Goal: Task Accomplishment & Management: Complete application form

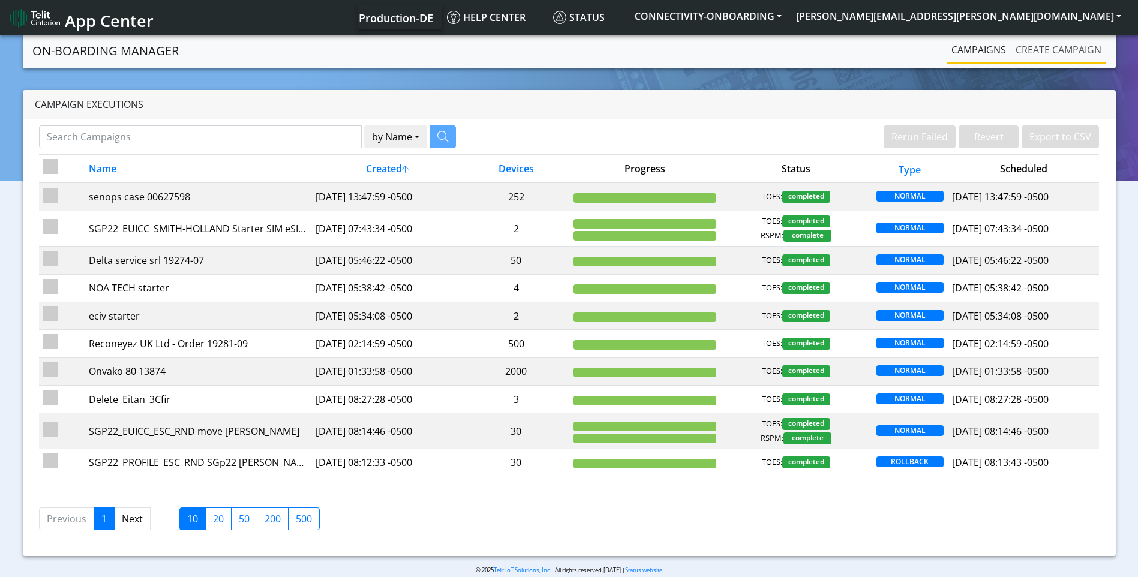
click at [1066, 51] on link "Create campaign" at bounding box center [1057, 50] width 95 height 24
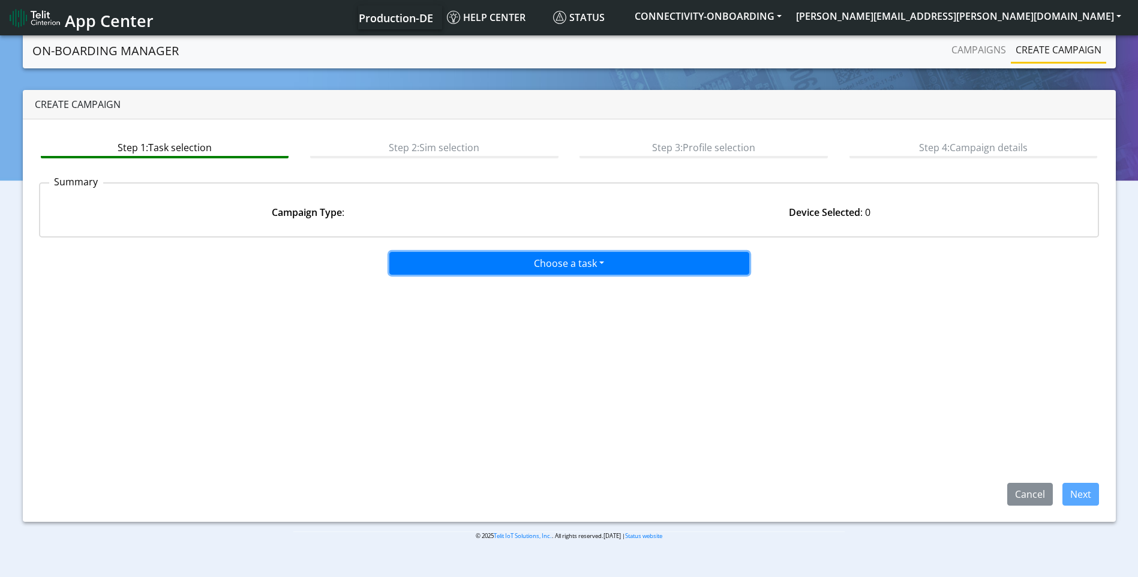
click at [534, 261] on button "Choose a task" at bounding box center [569, 263] width 360 height 23
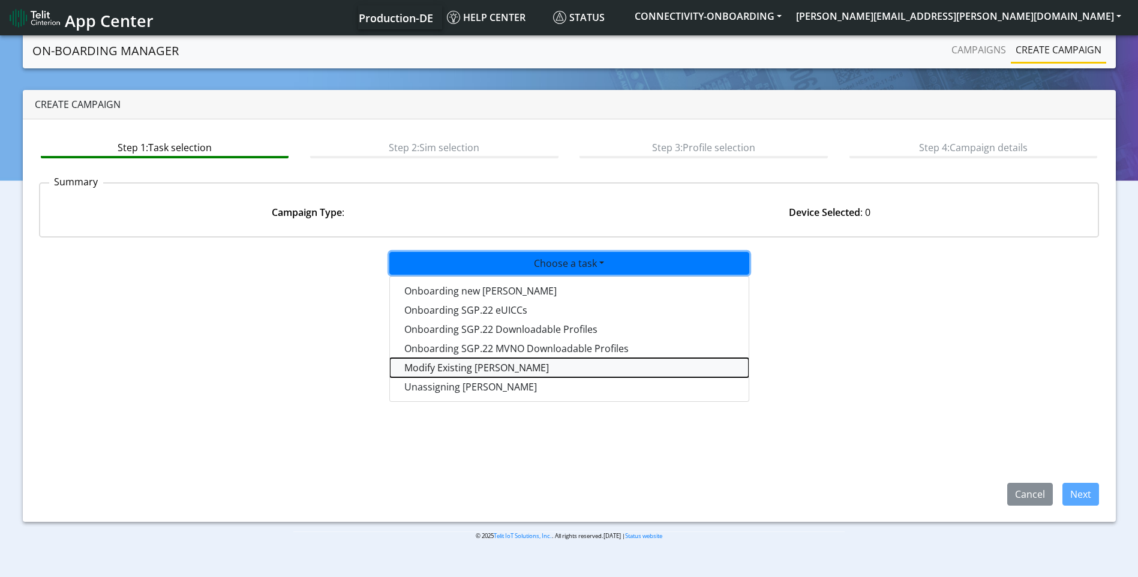
click at [444, 368] on taskiotp-dropdown "Modify Existing [PERSON_NAME]" at bounding box center [569, 367] width 359 height 19
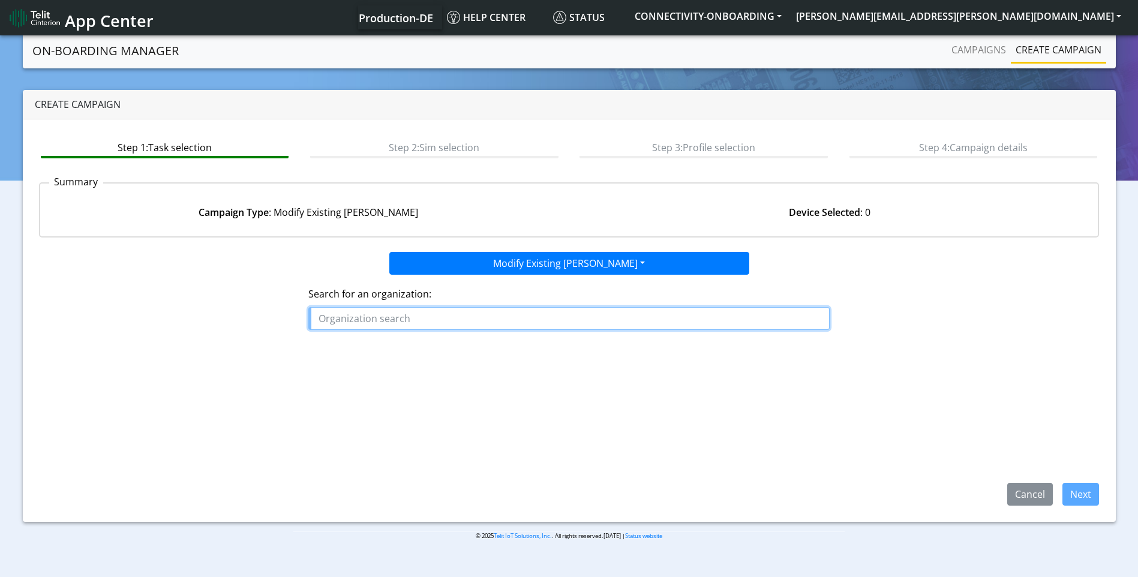
click at [396, 311] on input "text" at bounding box center [568, 318] width 521 height 23
click at [366, 346] on button "WINNIIO" at bounding box center [356, 345] width 95 height 19
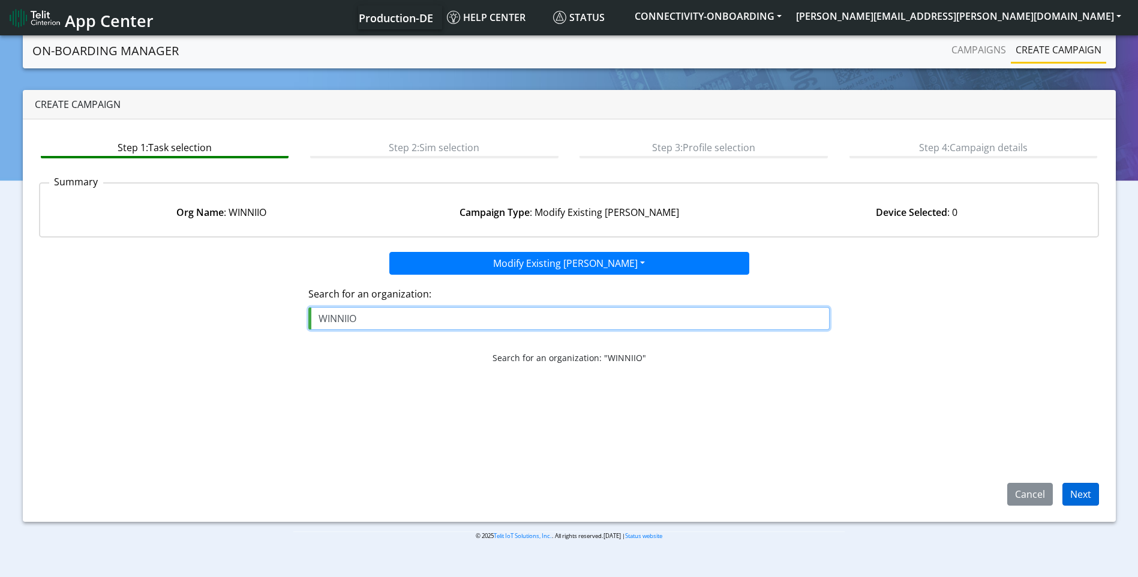
type input "WINNIIO"
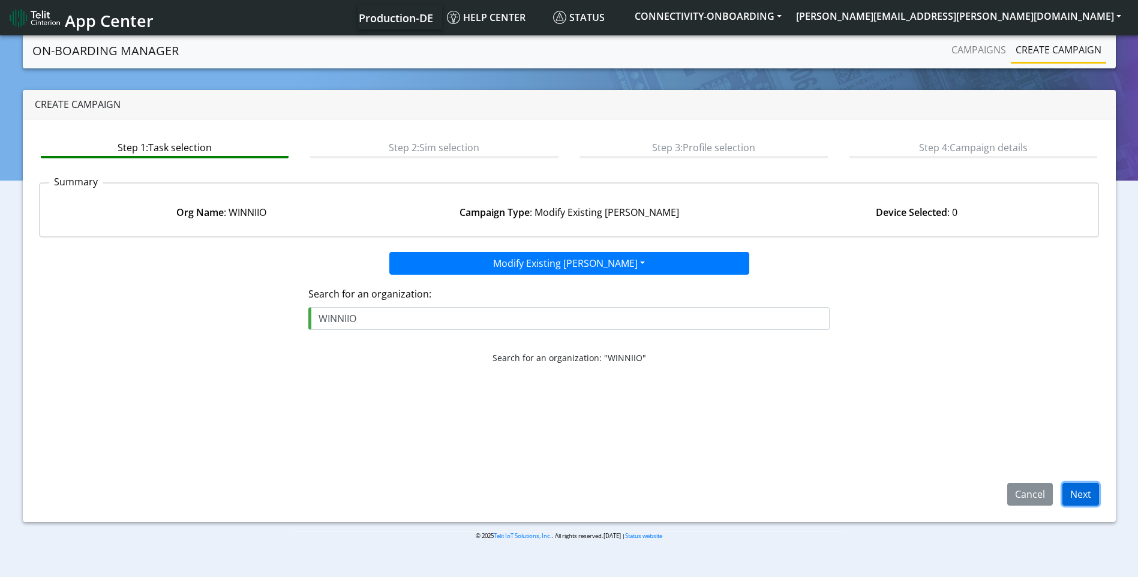
click at [1082, 500] on button "Next" at bounding box center [1080, 494] width 37 height 23
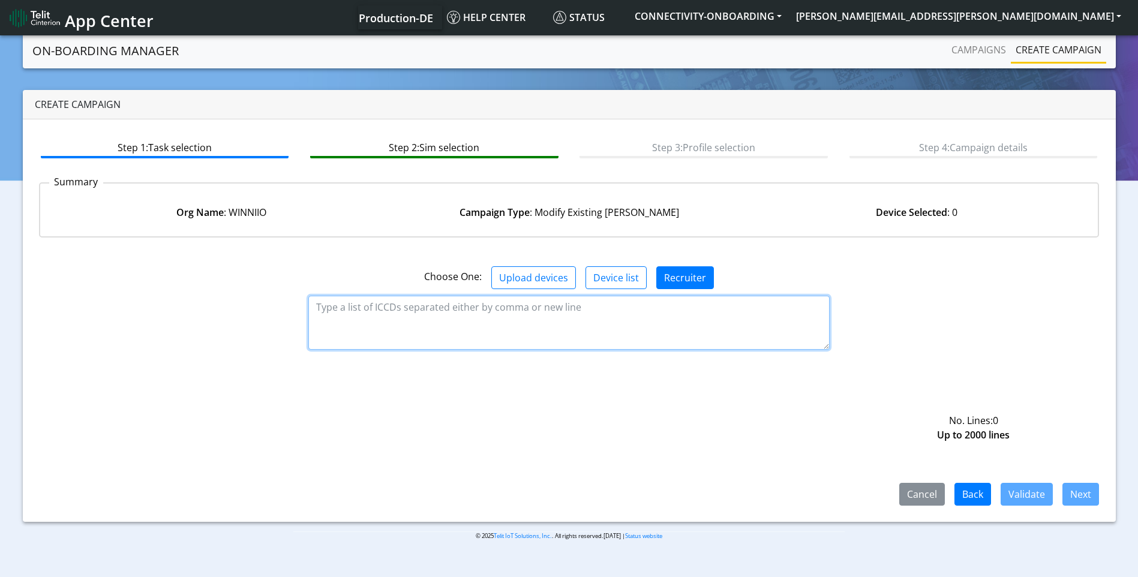
click at [427, 303] on textarea at bounding box center [568, 323] width 521 height 54
paste textarea "89358151000015753943 89358151000015753950 89358151000016775762 8935815100001677…"
type textarea "89358151000015753943 89358151000015753950 89358151000016775762 8935815100001677…"
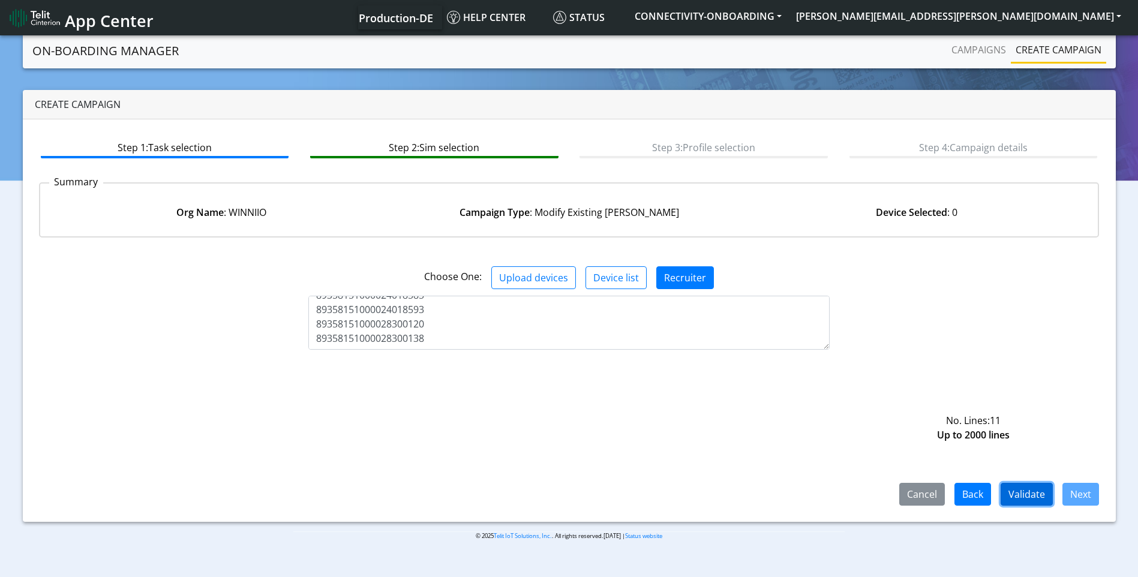
click at [1020, 491] on button "Validate" at bounding box center [1026, 494] width 52 height 23
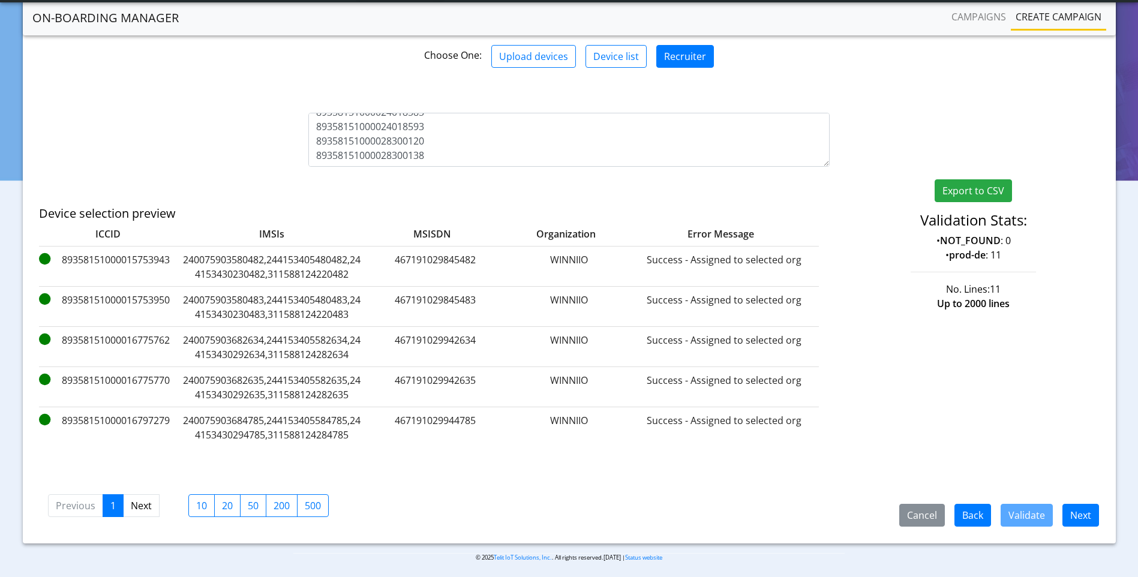
scroll to position [192, 0]
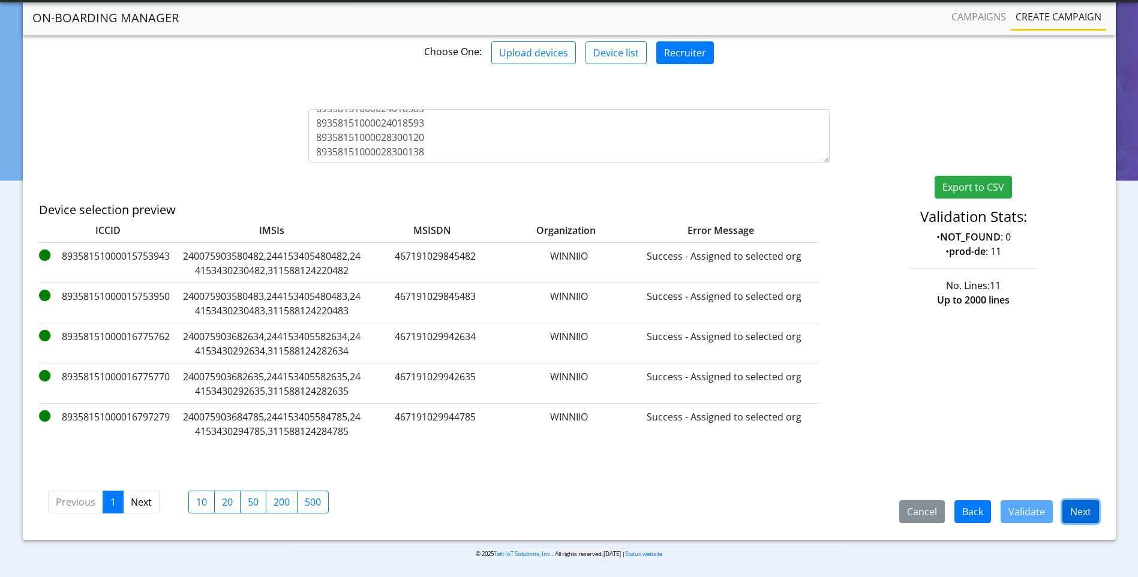
click at [1077, 505] on button "Next" at bounding box center [1080, 511] width 37 height 23
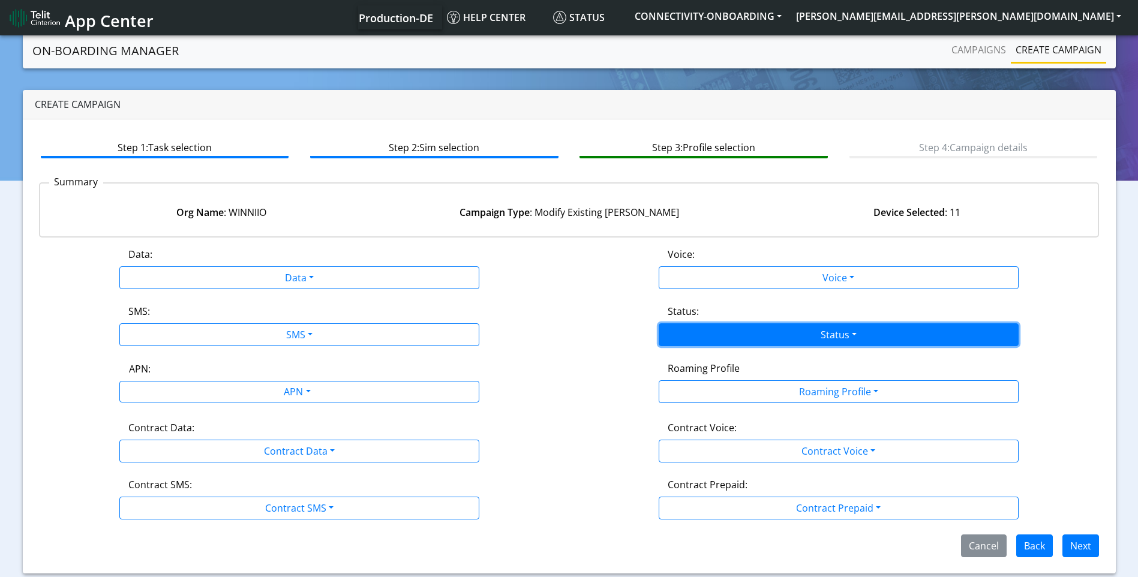
click at [754, 331] on button "Status" at bounding box center [838, 334] width 360 height 23
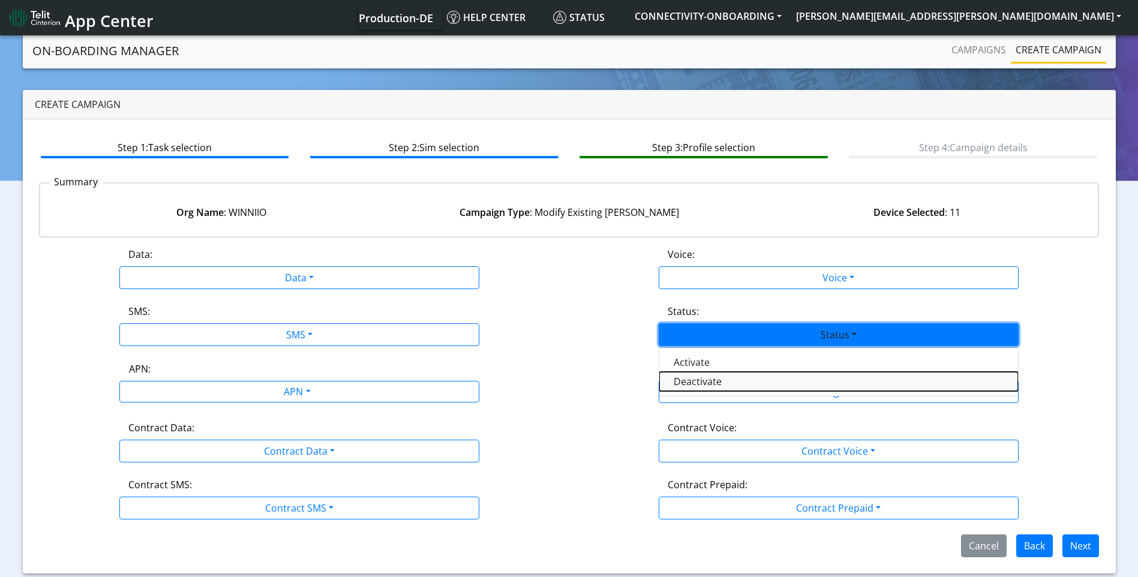
click at [698, 378] on button "Deactivate" at bounding box center [838, 381] width 359 height 19
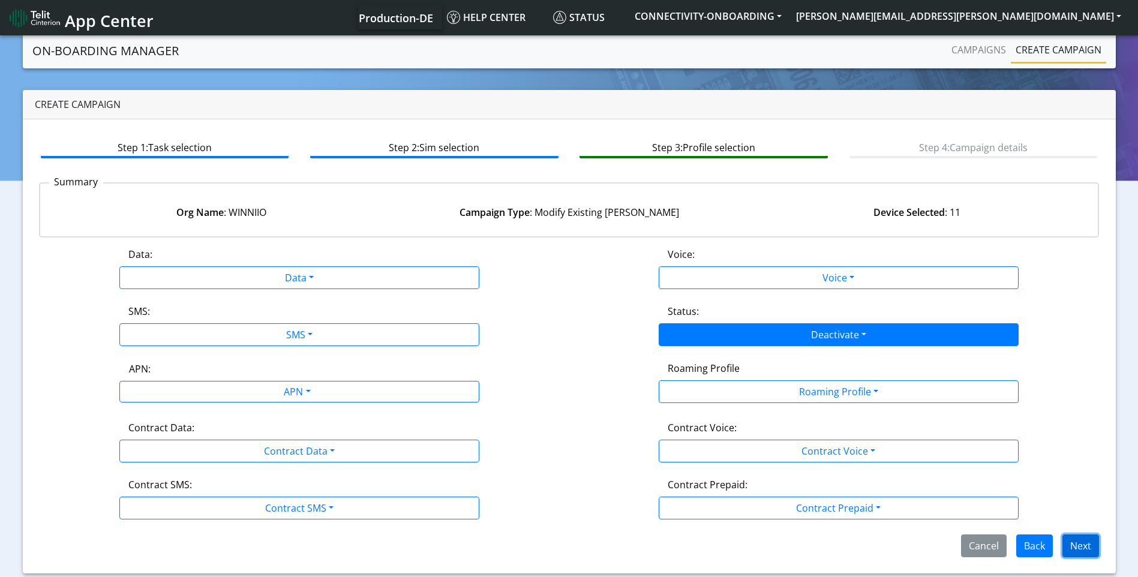
click at [1070, 548] on button "Next" at bounding box center [1080, 545] width 37 height 23
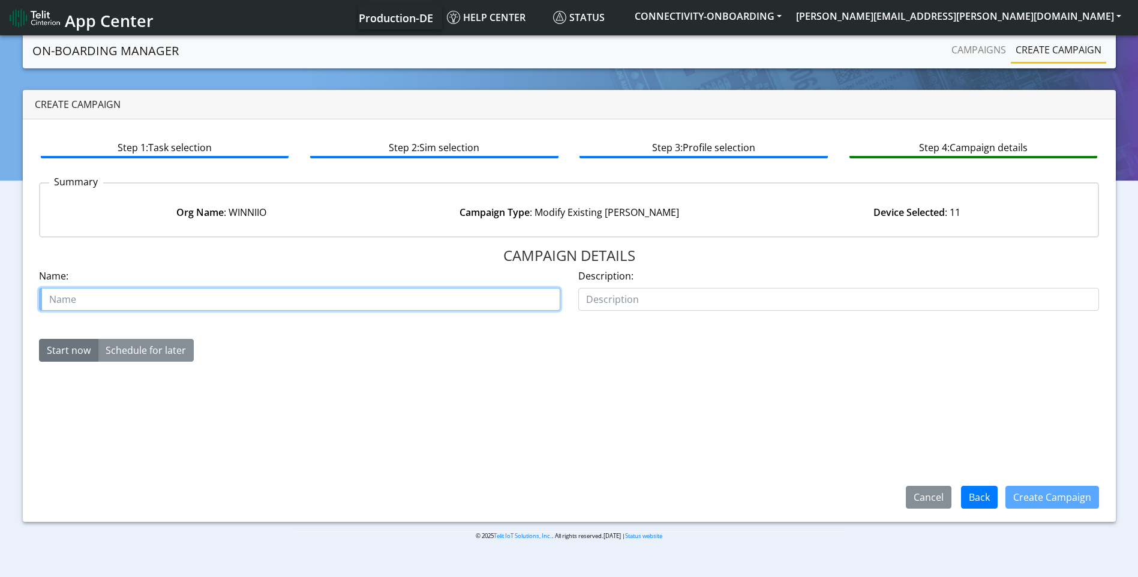
click at [463, 297] on input "text" at bounding box center [299, 299] width 521 height 23
type input "winnioo ab"
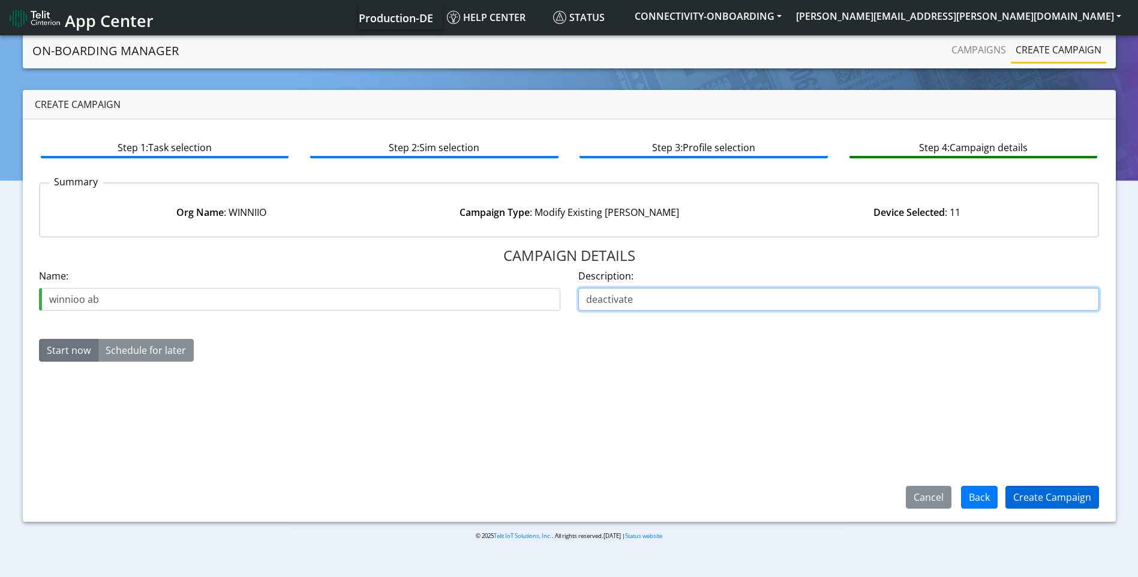
type input "deactivate"
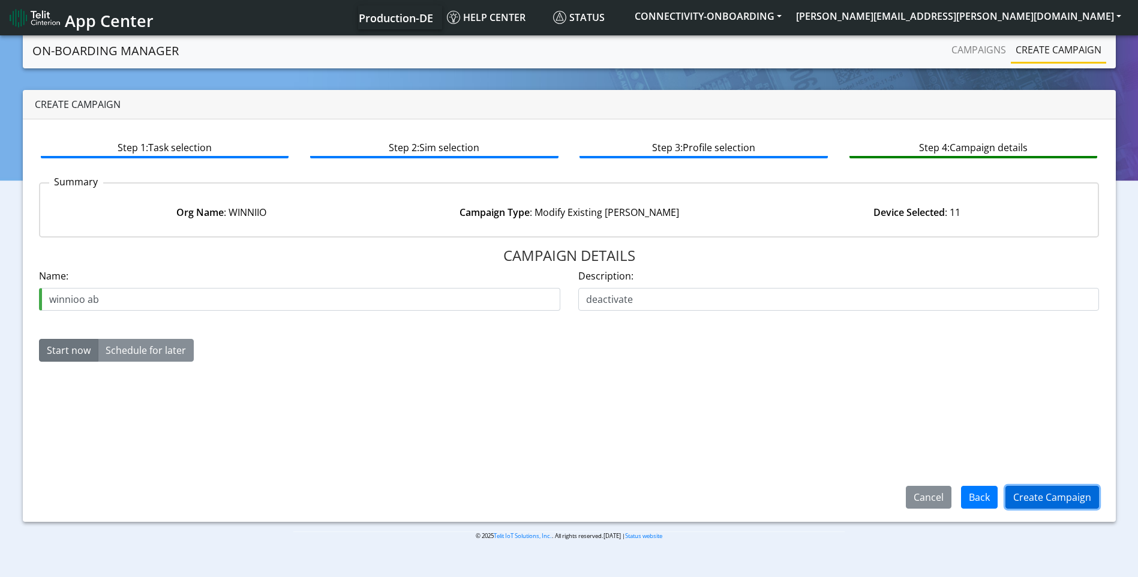
click at [1059, 500] on button "Create Campaign" at bounding box center [1052, 497] width 94 height 23
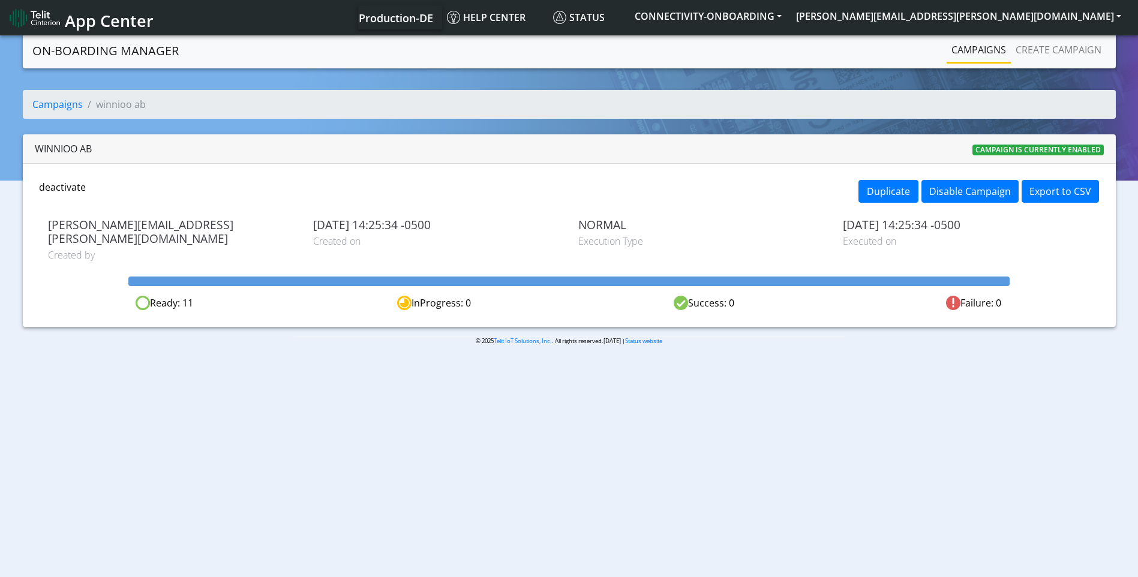
click at [997, 54] on link "Campaigns" at bounding box center [978, 50] width 64 height 24
